Goal: Information Seeking & Learning: Learn about a topic

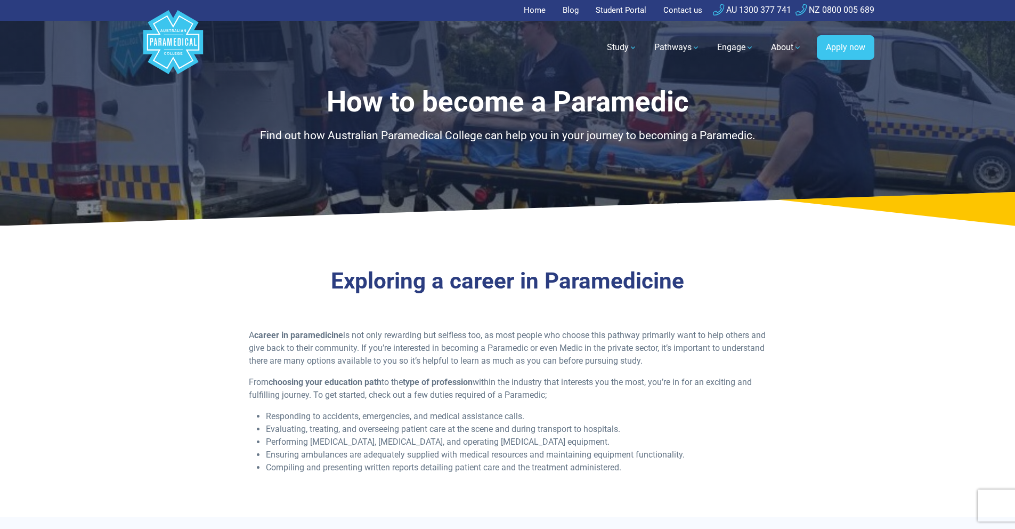
click at [177, 48] on polygon "Australian Paramedical College" at bounding box center [173, 42] width 60 height 64
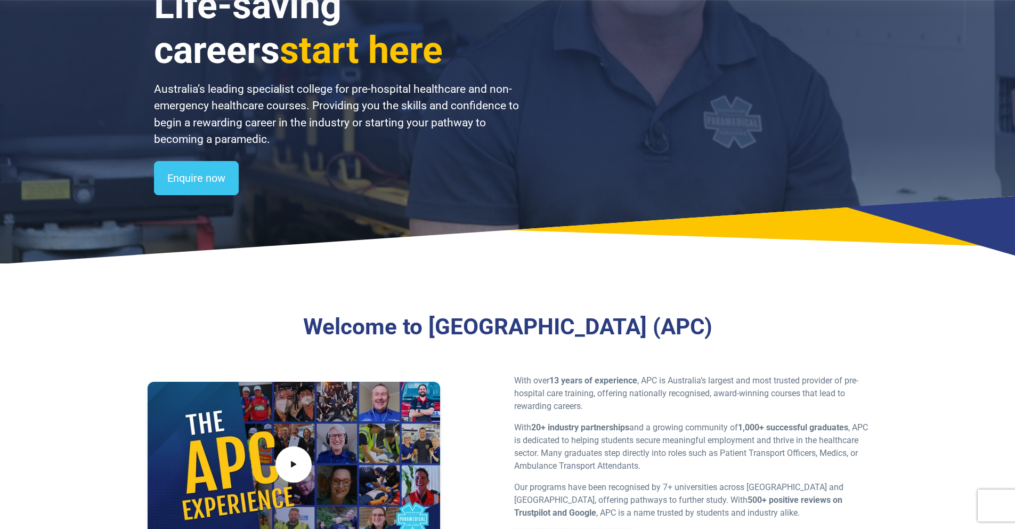
scroll to position [163, 0]
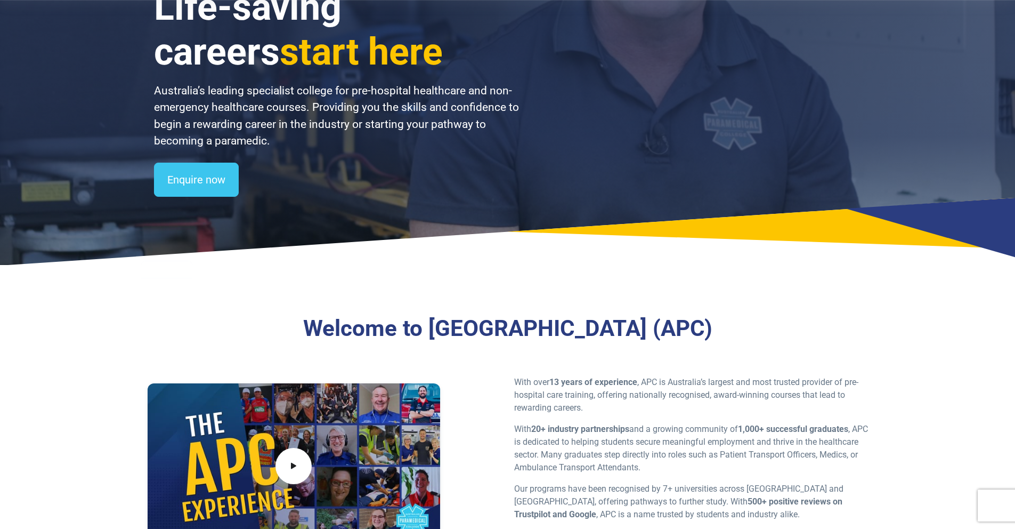
drag, startPoint x: 697, startPoint y: 331, endPoint x: 383, endPoint y: 322, distance: 314.0
click at [383, 322] on h3 "Welcome to Australian Paramedical College (APC)" at bounding box center [507, 328] width 612 height 27
copy h3 "Australian Paramedical College"
